Goal: Find specific page/section: Find specific page/section

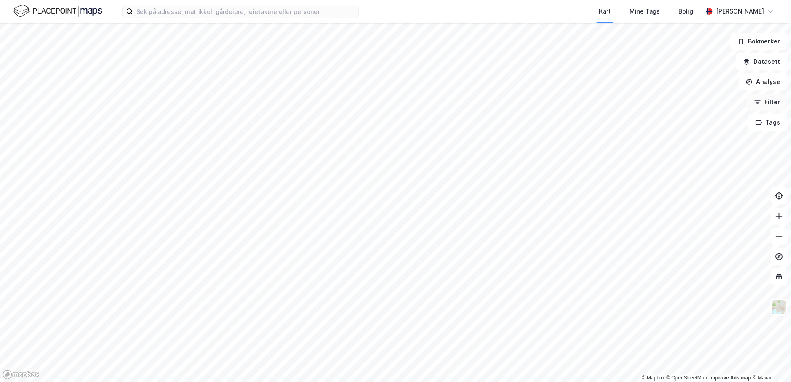
click at [775, 103] on button "Filter" at bounding box center [767, 102] width 40 height 17
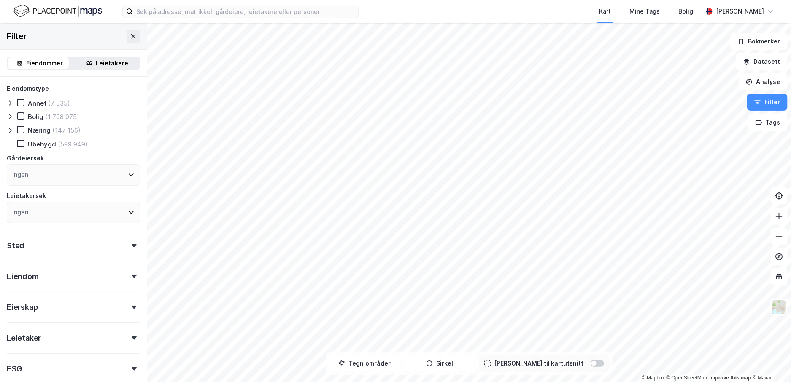
click at [121, 274] on div "Eiendom" at bounding box center [73, 273] width 133 height 24
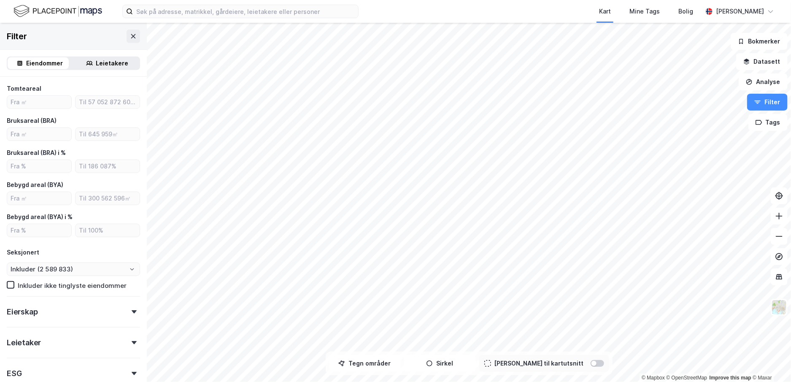
scroll to position [211, 0]
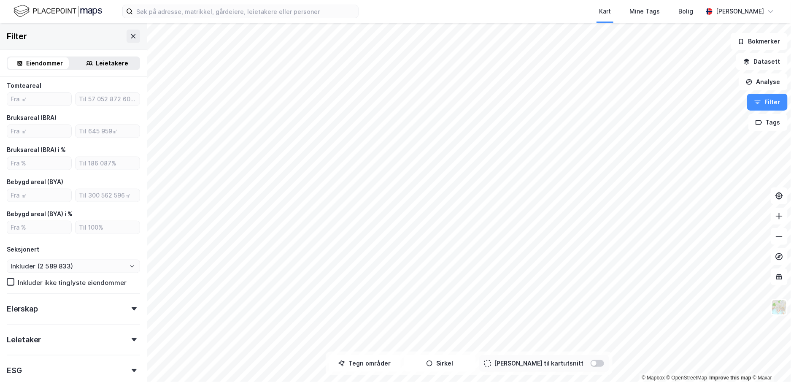
click at [124, 305] on div "Eierskap" at bounding box center [73, 305] width 133 height 24
